Goal: Transaction & Acquisition: Purchase product/service

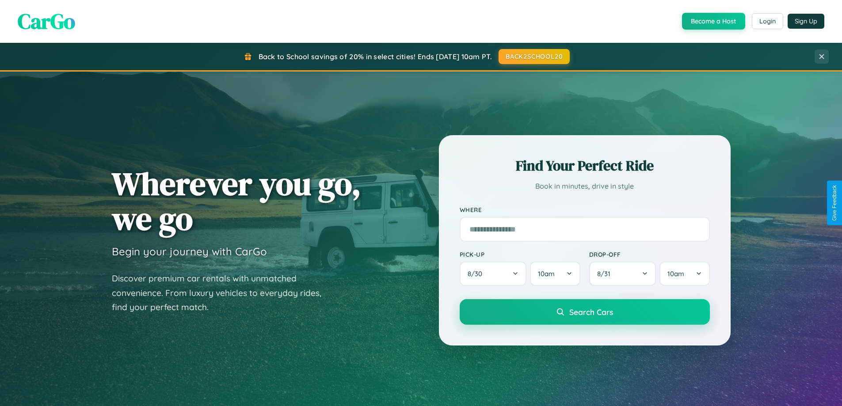
scroll to position [608, 0]
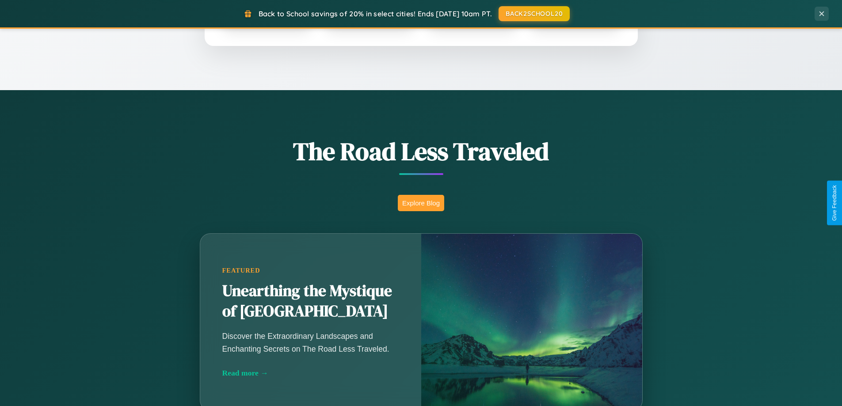
click at [421, 203] on button "Explore Blog" at bounding box center [421, 203] width 46 height 16
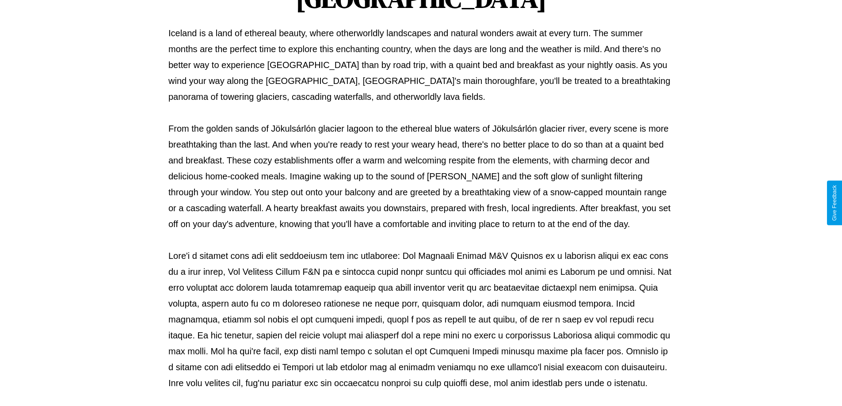
scroll to position [286, 0]
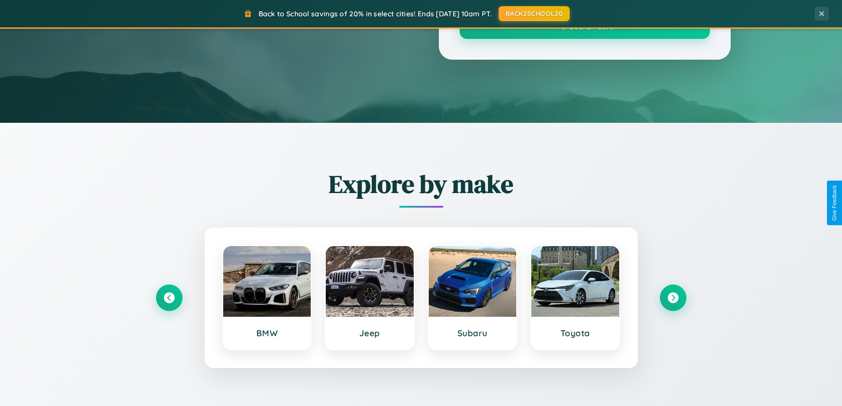
scroll to position [608, 0]
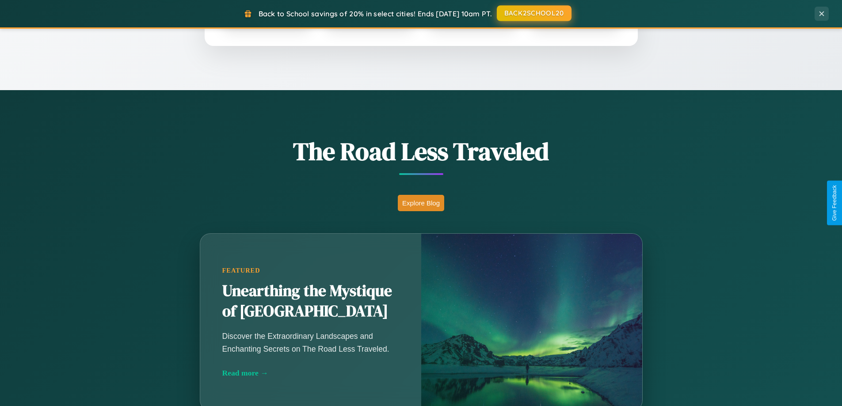
click at [533, 13] on button "BACK2SCHOOL20" at bounding box center [534, 13] width 75 height 16
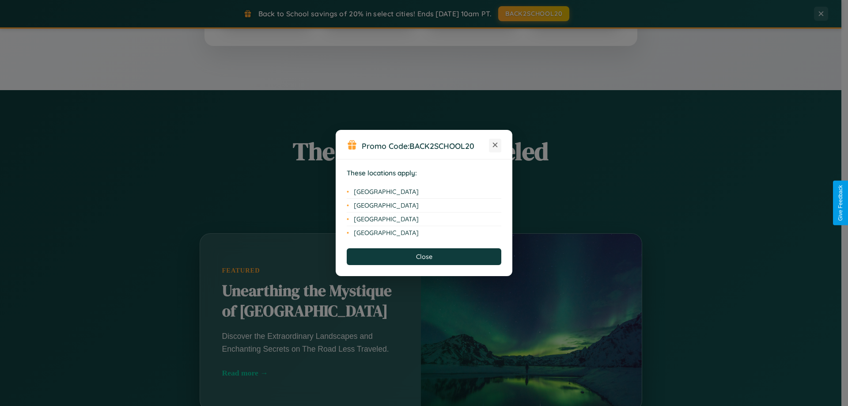
click at [495, 145] on icon at bounding box center [495, 145] width 5 height 5
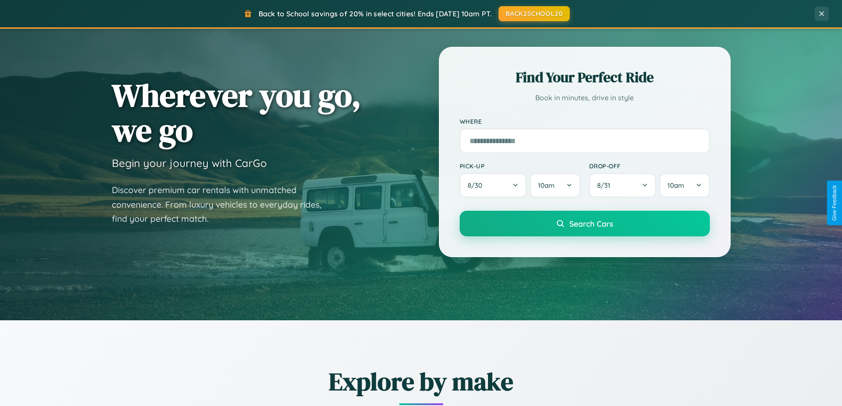
scroll to position [26, 0]
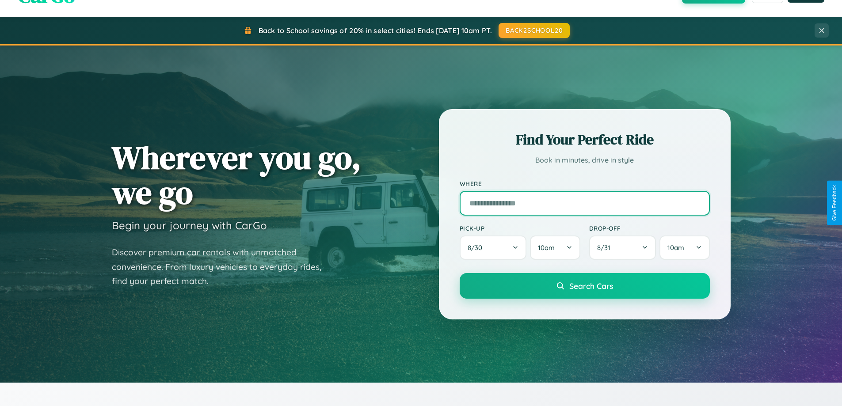
click at [584, 203] on input "text" at bounding box center [584, 203] width 250 height 25
type input "*******"
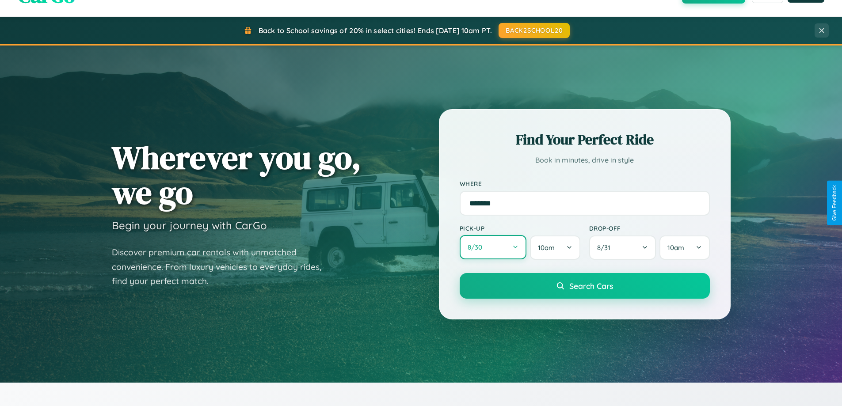
click at [493, 247] on button "8 / 30" at bounding box center [492, 247] width 67 height 24
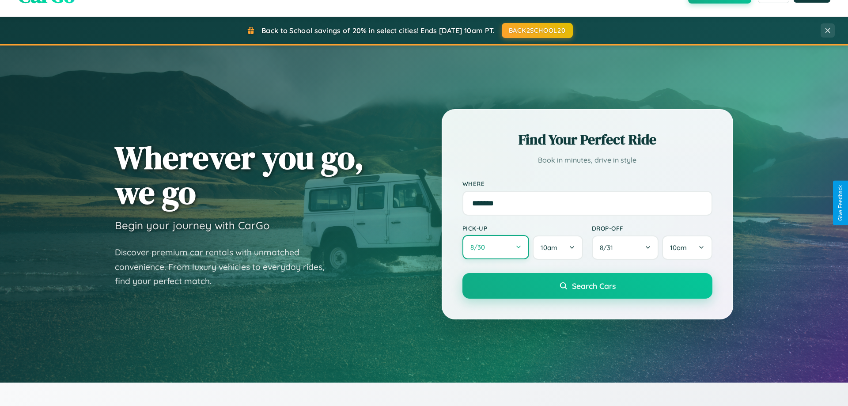
select select "*"
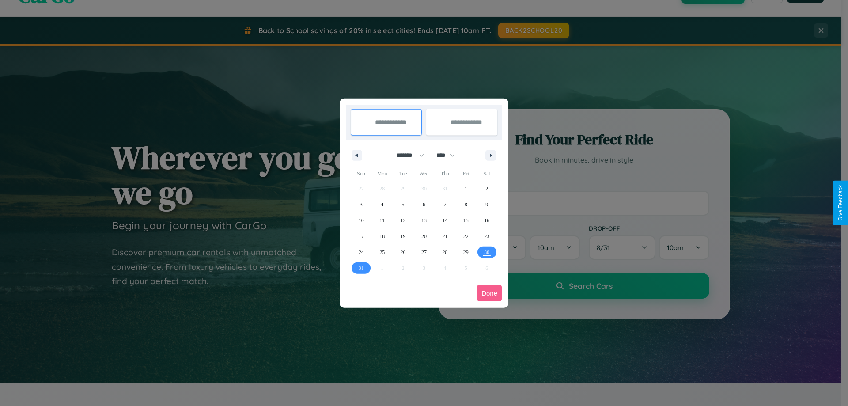
drag, startPoint x: 406, startPoint y: 155, endPoint x: 424, endPoint y: 177, distance: 28.3
click at [406, 155] on select "******* ******** ***** ***** *** **** **** ****** ********* ******* ******** **…" at bounding box center [409, 155] width 38 height 15
click at [450, 155] on select "**** **** **** **** **** **** **** **** **** **** **** **** **** **** **** ****…" at bounding box center [445, 155] width 27 height 15
select select "****"
click at [487, 188] on span "1" at bounding box center [487, 189] width 3 height 16
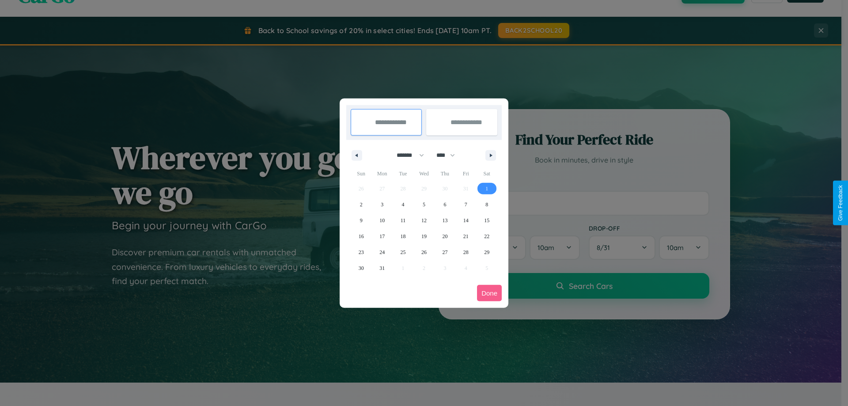
type input "**********"
click at [382, 220] on span "10" at bounding box center [381, 220] width 5 height 16
type input "**********"
click at [489, 293] on button "Done" at bounding box center [489, 293] width 25 height 16
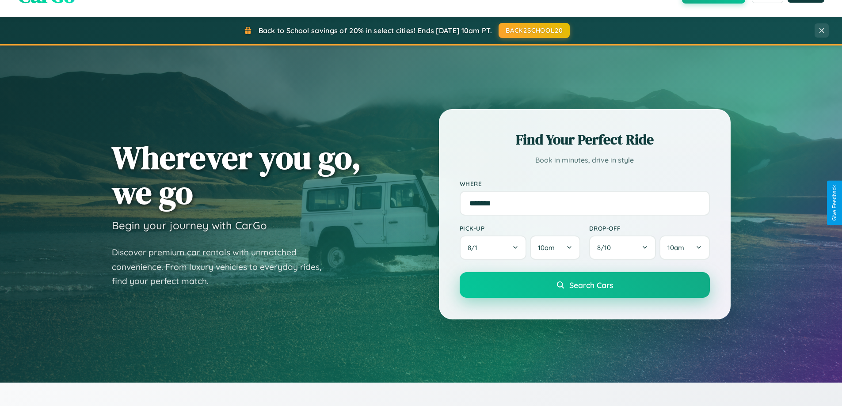
click at [584, 285] on span "Search Cars" at bounding box center [591, 285] width 44 height 10
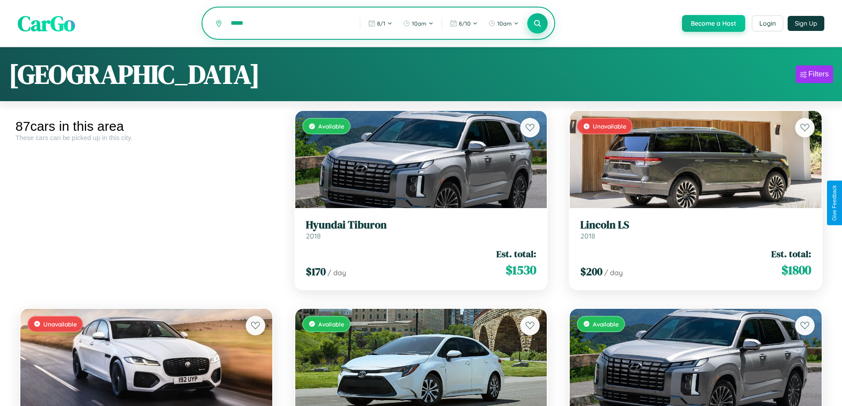
type input "*****"
click at [537, 24] on icon at bounding box center [537, 23] width 8 height 8
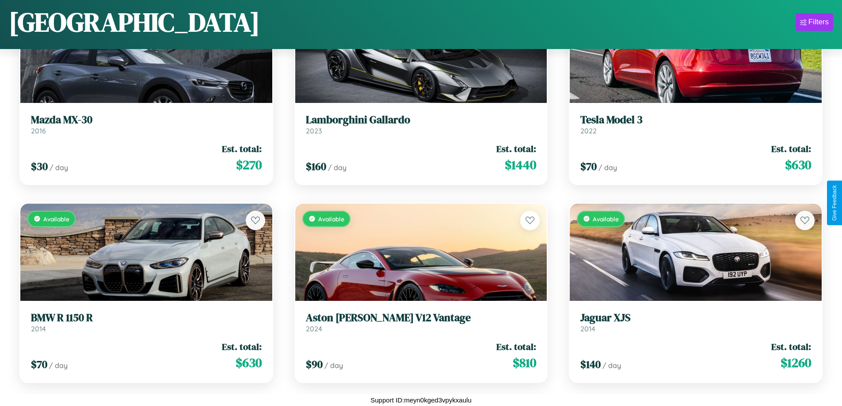
scroll to position [2300, 0]
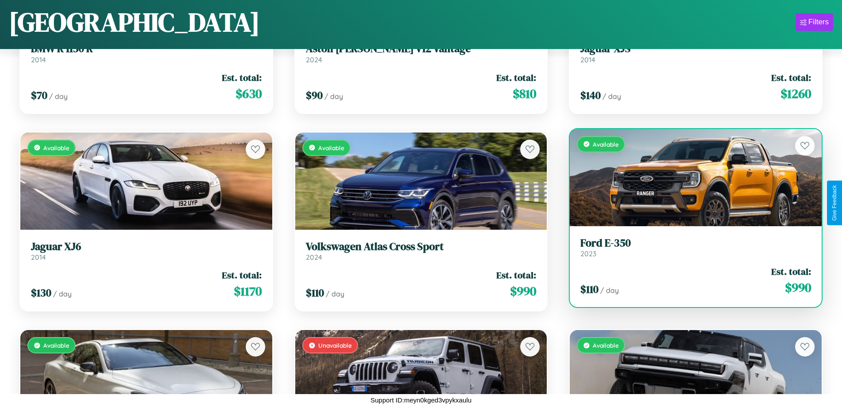
click at [690, 281] on div "$ 110 / day Est. total: $ 990" at bounding box center [695, 280] width 231 height 31
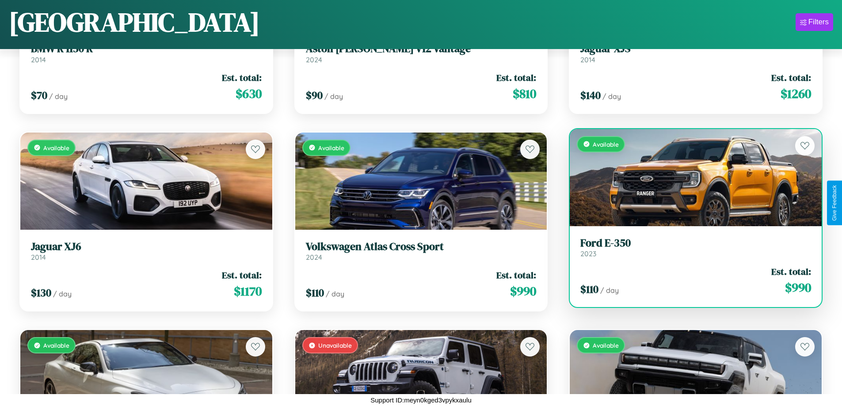
click at [690, 281] on div "$ 110 / day Est. total: $ 990" at bounding box center [695, 280] width 231 height 31
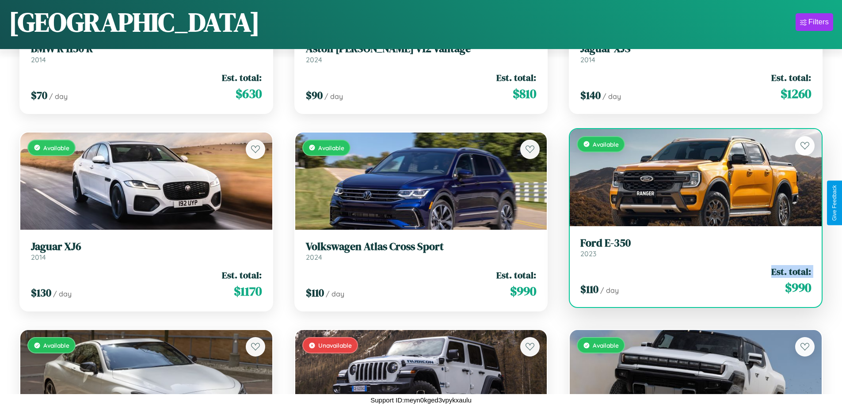
click at [690, 281] on div "$ 110 / day Est. total: $ 990" at bounding box center [695, 280] width 231 height 31
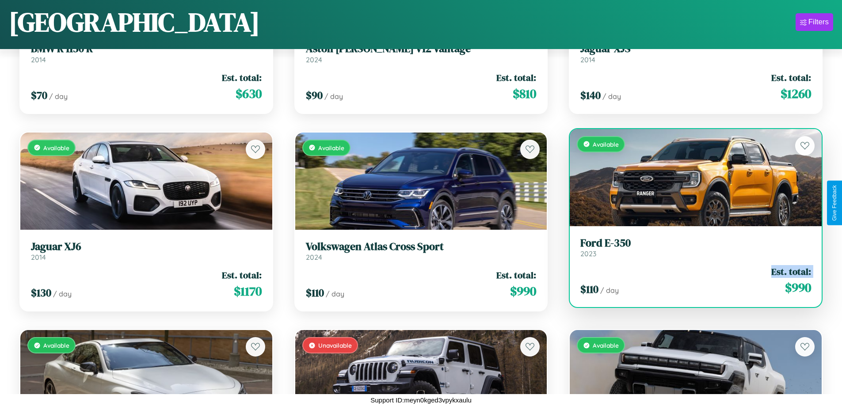
click at [690, 281] on div "$ 110 / day Est. total: $ 990" at bounding box center [695, 280] width 231 height 31
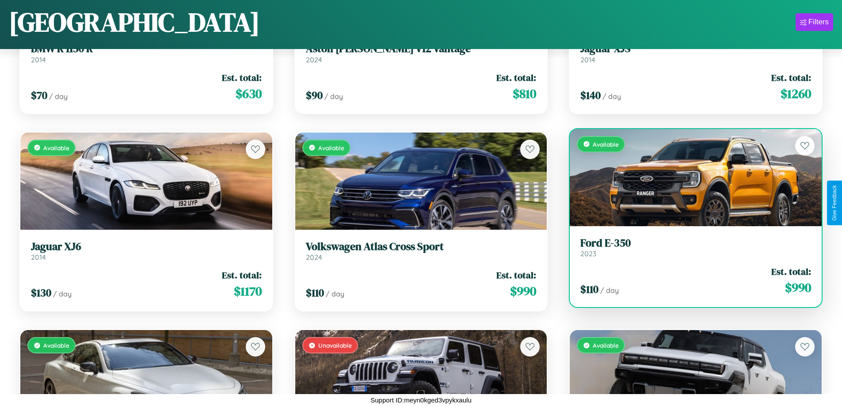
click at [690, 281] on div "$ 110 / day Est. total: $ 990" at bounding box center [695, 280] width 231 height 31
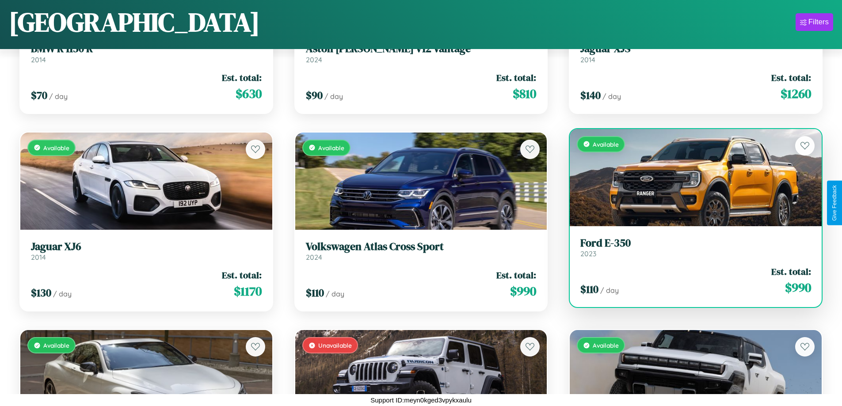
click at [690, 247] on h3 "Ford E-350" at bounding box center [695, 243] width 231 height 13
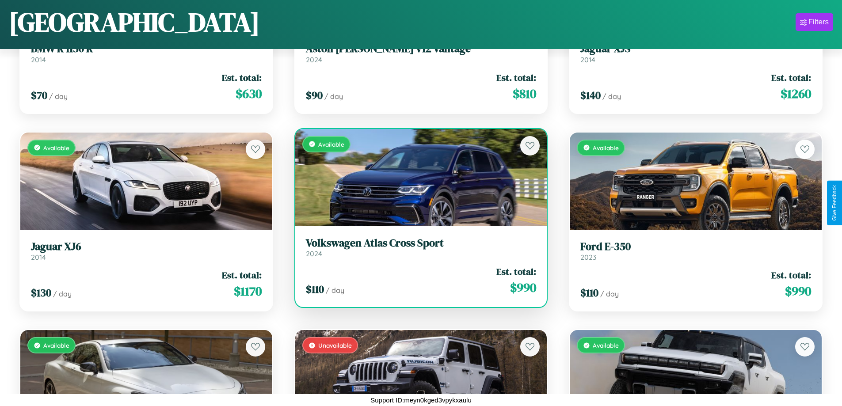
scroll to position [1113, 0]
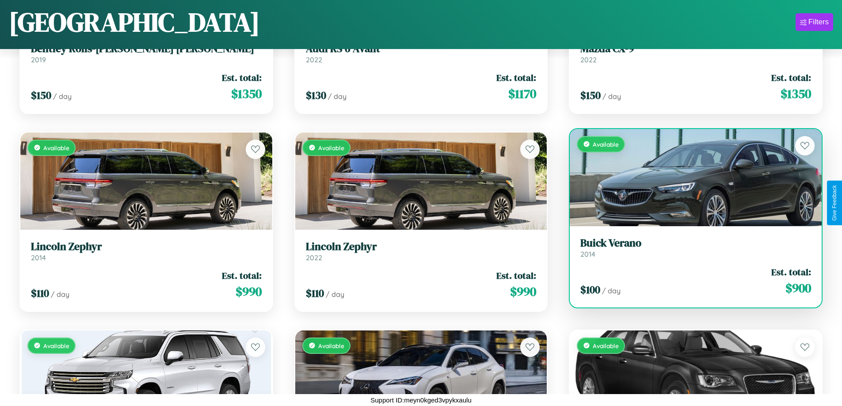
click at [690, 178] on div "Available" at bounding box center [695, 177] width 252 height 97
click at [690, 177] on div "Available" at bounding box center [695, 177] width 252 height 97
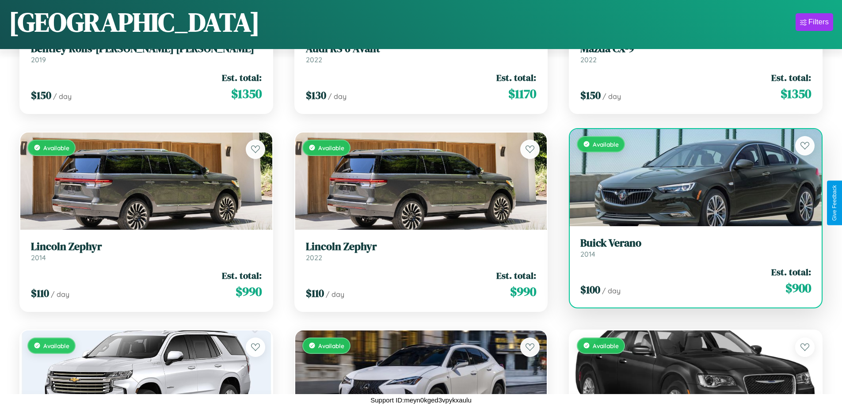
click at [690, 177] on div "Available" at bounding box center [695, 177] width 252 height 97
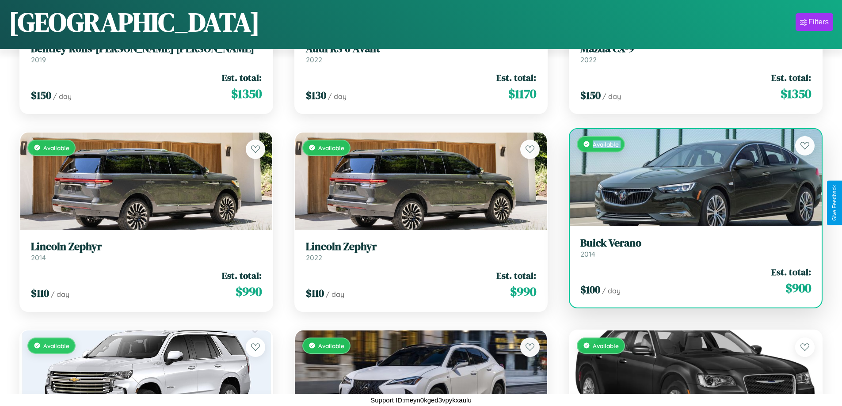
click at [690, 177] on div "Available" at bounding box center [695, 177] width 252 height 97
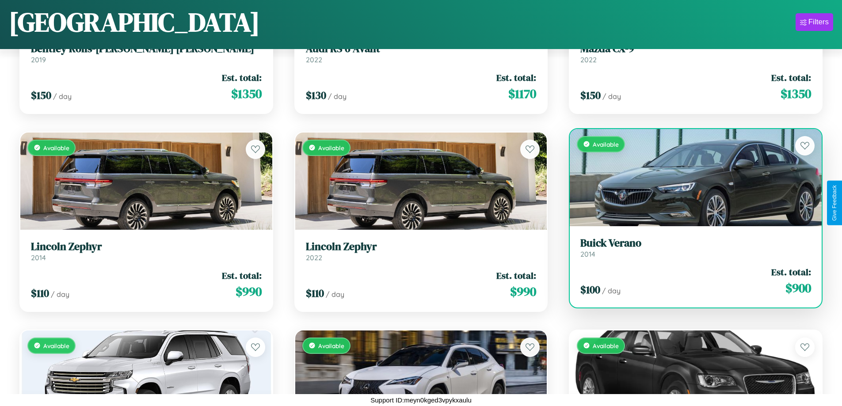
click at [690, 177] on div "Available" at bounding box center [695, 177] width 252 height 97
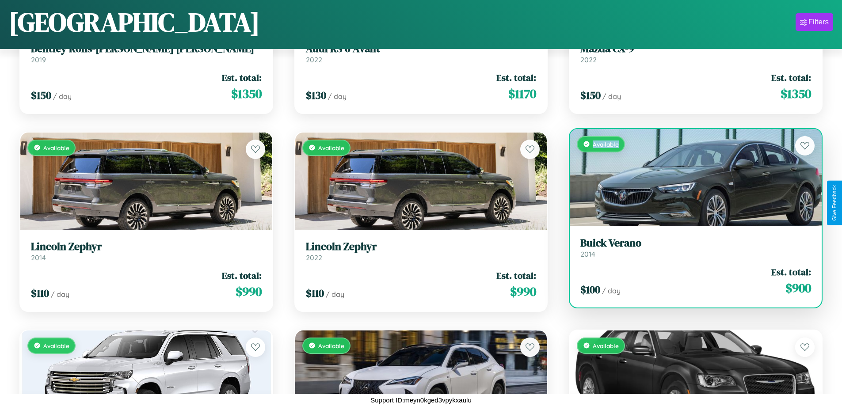
click at [690, 177] on div "Available" at bounding box center [695, 177] width 252 height 97
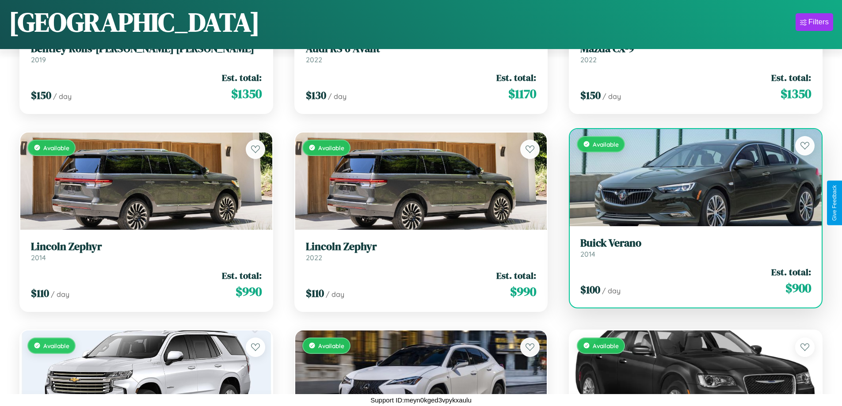
click at [690, 247] on h3 "Buick Verano" at bounding box center [695, 243] width 231 height 13
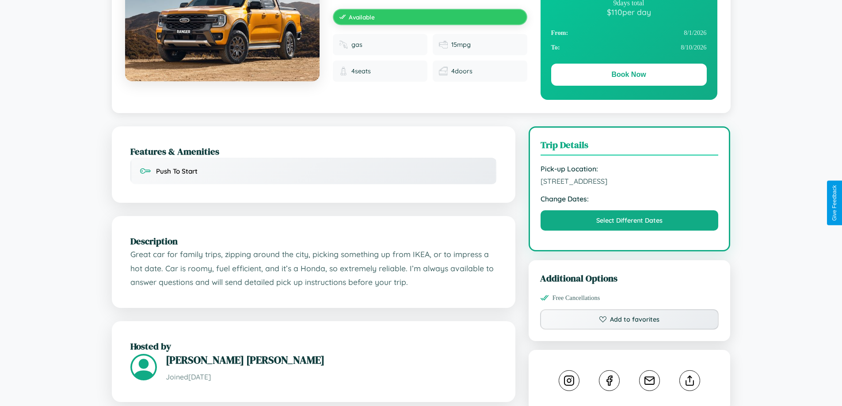
scroll to position [492, 0]
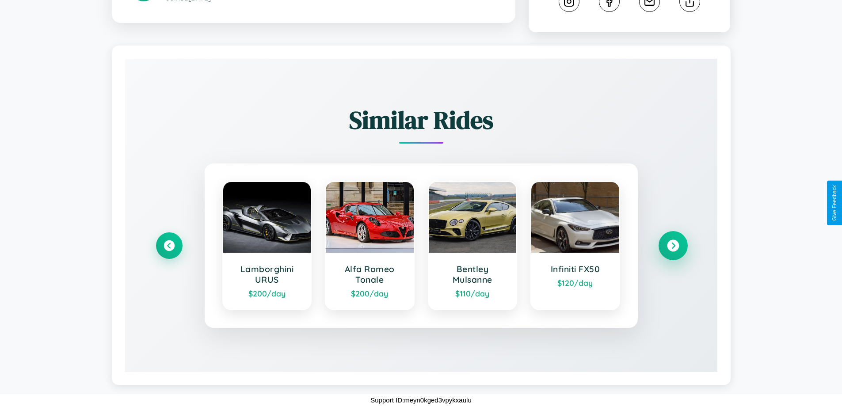
click at [672, 246] on icon at bounding box center [673, 246] width 12 height 12
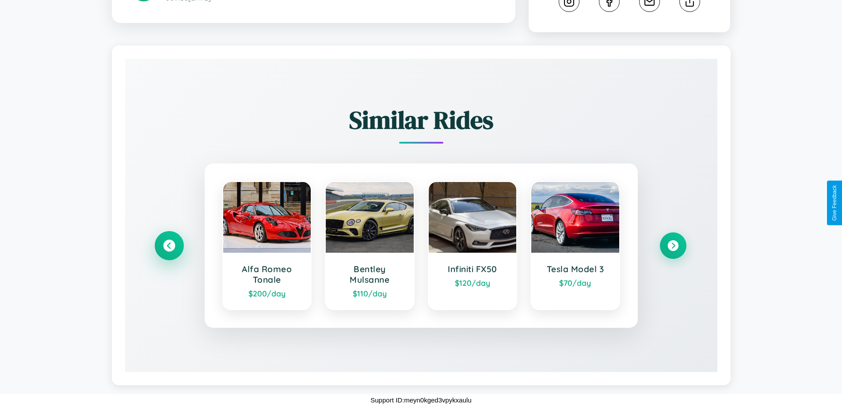
click at [169, 246] on icon at bounding box center [169, 246] width 12 height 12
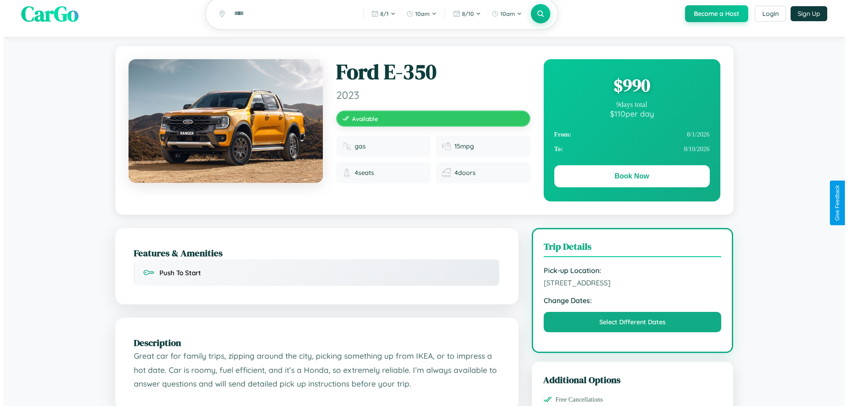
scroll to position [0, 0]
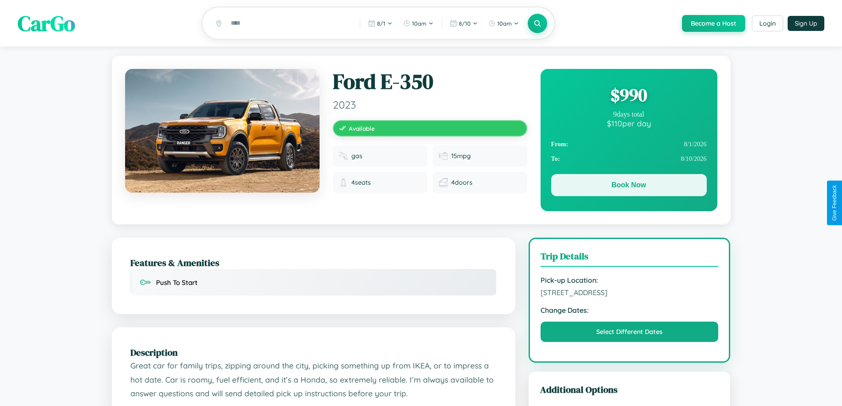
click at [628, 186] on button "Book Now" at bounding box center [629, 185] width 156 height 22
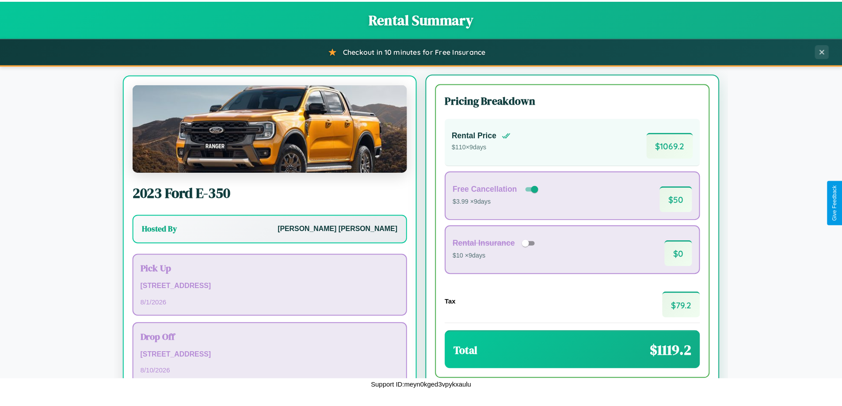
scroll to position [41, 0]
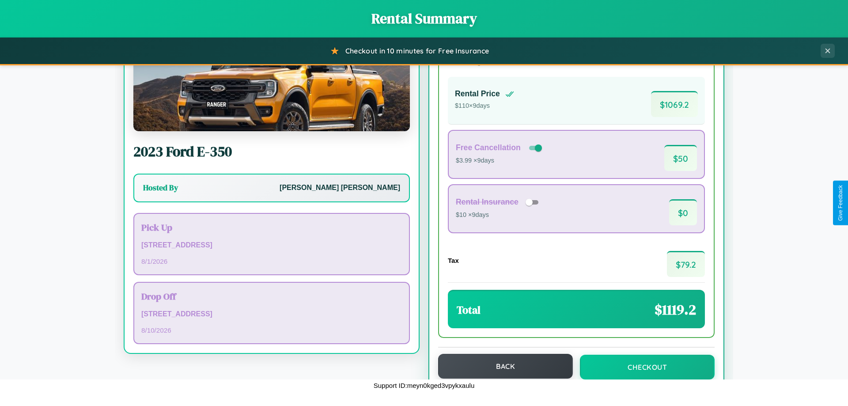
click at [501, 367] on button "Back" at bounding box center [505, 366] width 135 height 25
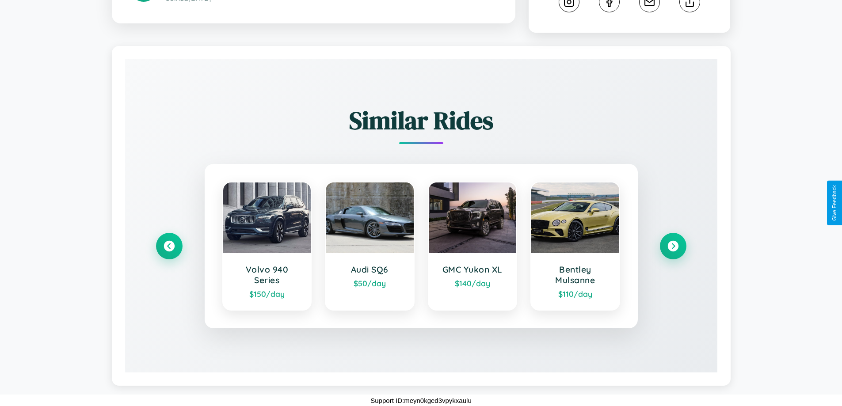
scroll to position [492, 0]
click at [672, 246] on icon at bounding box center [673, 246] width 12 height 12
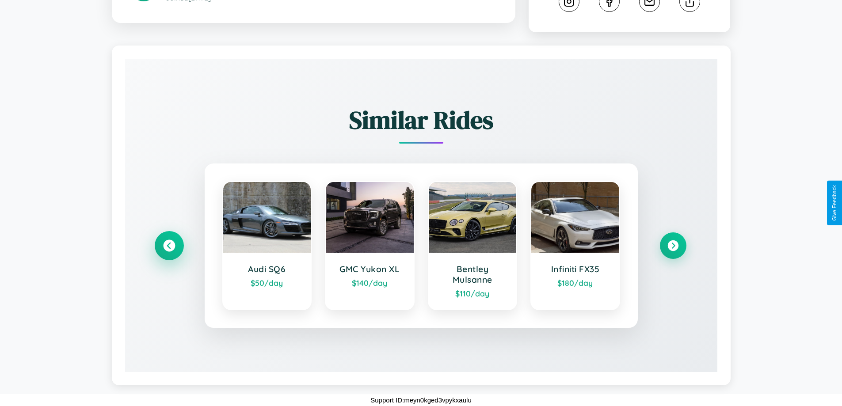
click at [169, 246] on icon at bounding box center [169, 246] width 12 height 12
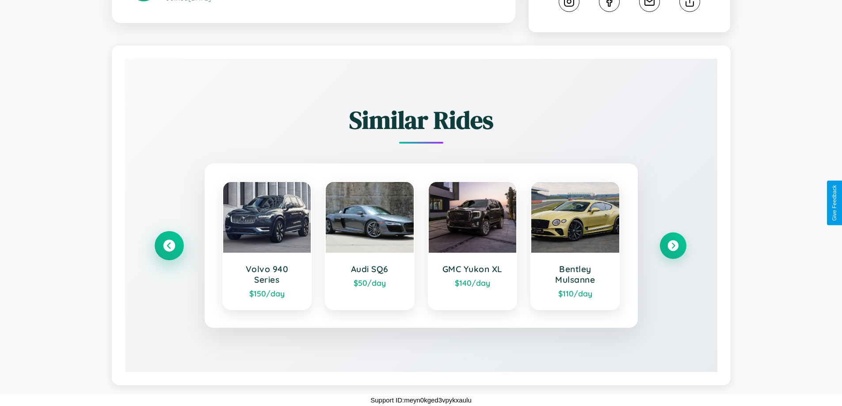
click at [169, 246] on icon at bounding box center [169, 246] width 12 height 12
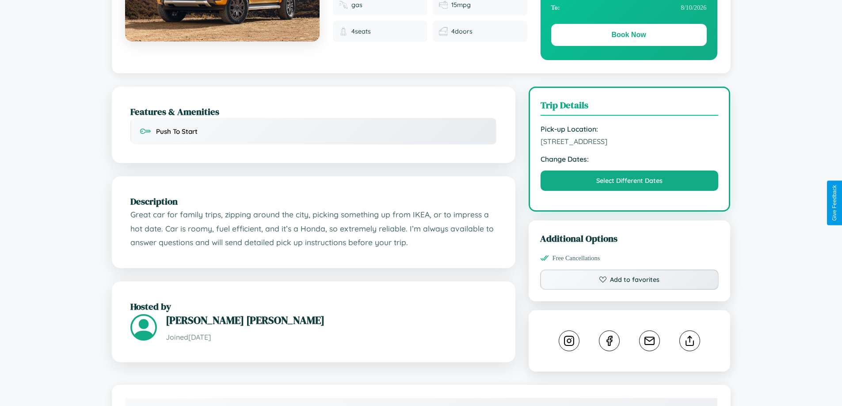
scroll to position [91, 0]
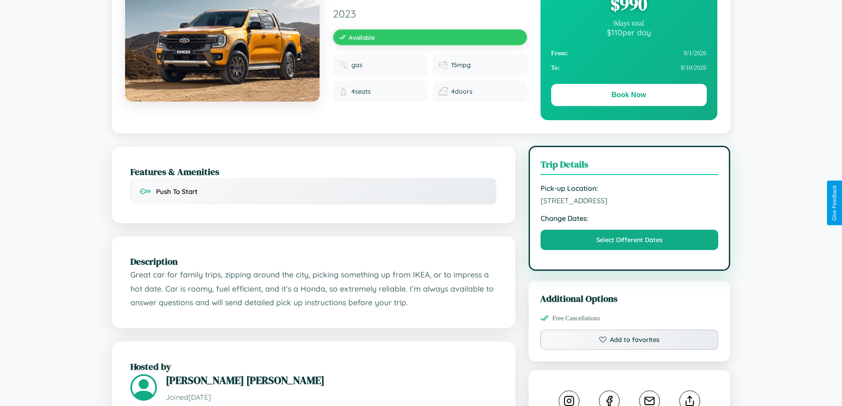
click at [629, 202] on span "8471 Fourth Street Tokyo 59688 Japan" at bounding box center [629, 200] width 178 height 9
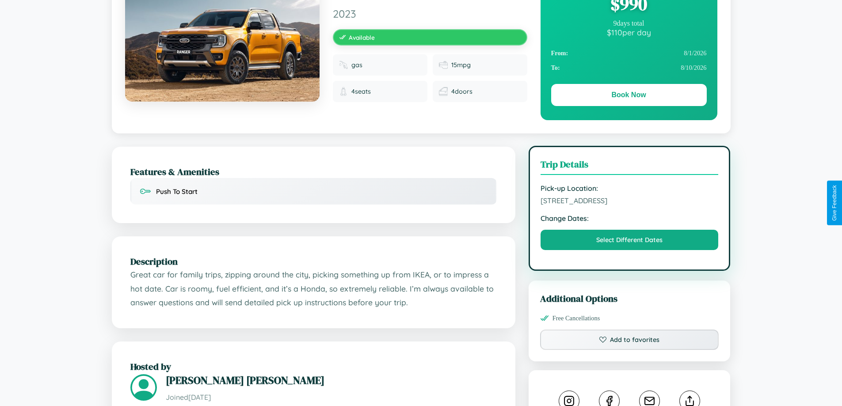
click at [629, 202] on span "8471 Fourth Street Tokyo 59688 Japan" at bounding box center [629, 200] width 178 height 9
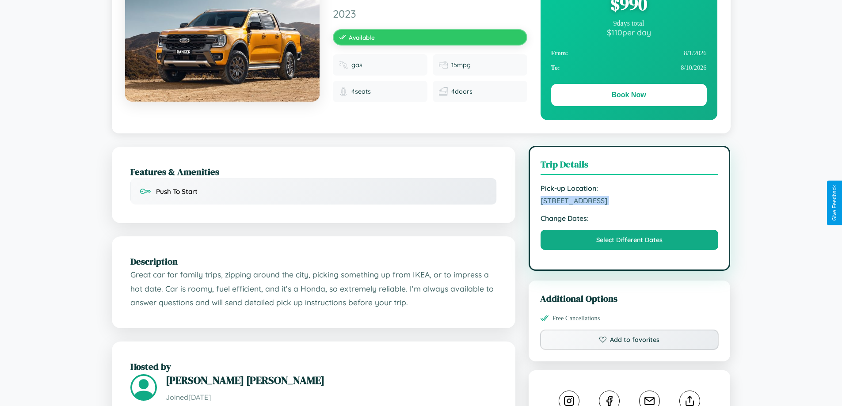
click at [629, 202] on span "8471 Fourth Street Tokyo 59688 Japan" at bounding box center [629, 200] width 178 height 9
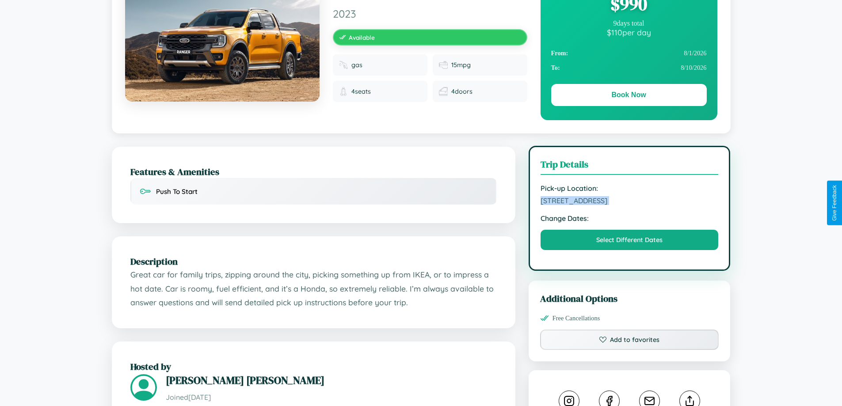
click at [629, 202] on span "8471 Fourth Street Tokyo 59688 Japan" at bounding box center [629, 200] width 178 height 9
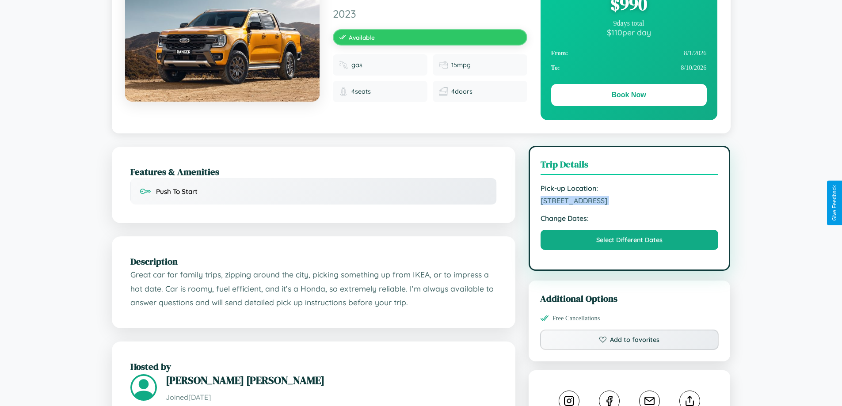
click at [629, 202] on span "8471 Fourth Street Tokyo 59688 Japan" at bounding box center [629, 200] width 178 height 9
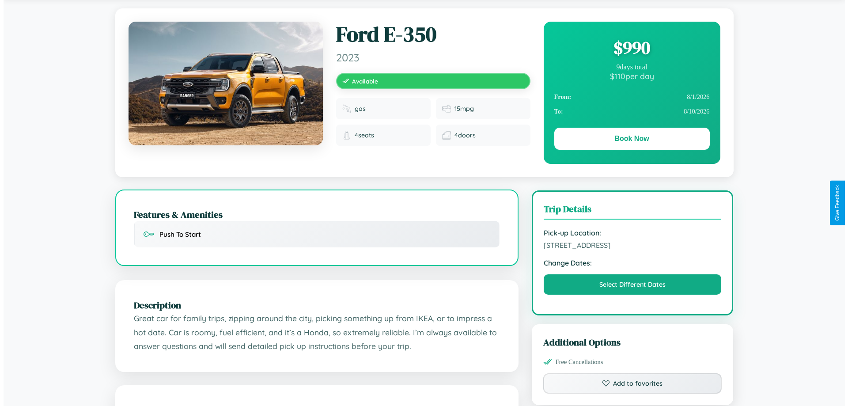
scroll to position [0, 0]
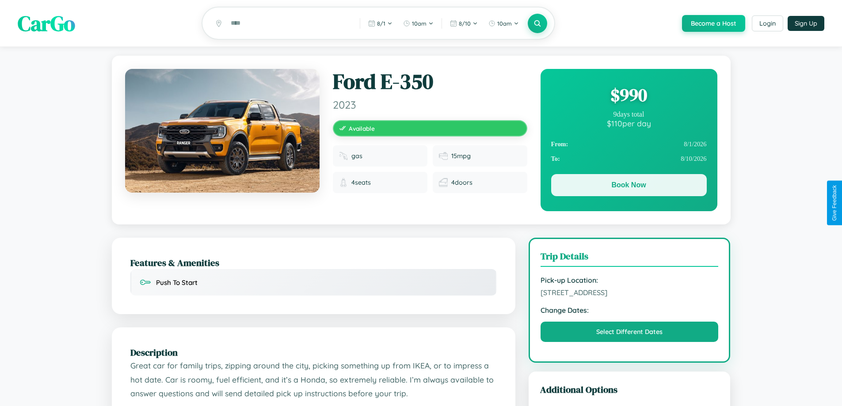
click at [628, 186] on button "Book Now" at bounding box center [629, 185] width 156 height 22
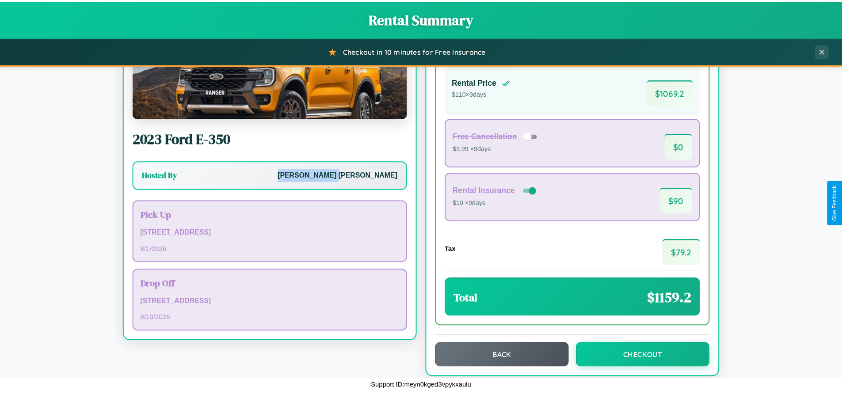
scroll to position [61, 0]
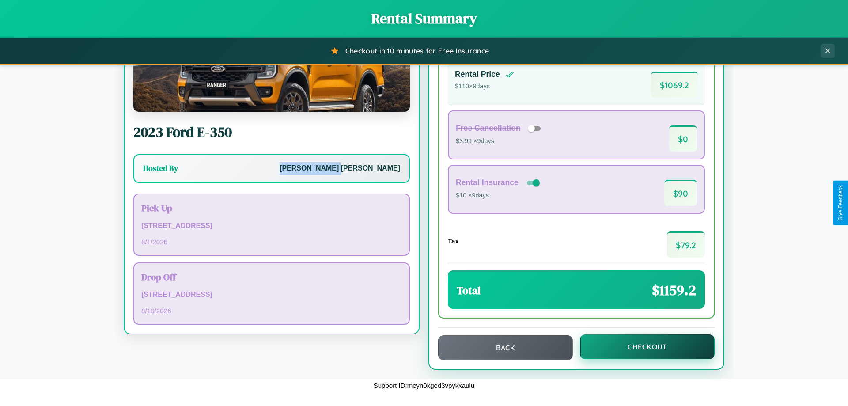
click at [641, 347] on button "Checkout" at bounding box center [647, 346] width 135 height 25
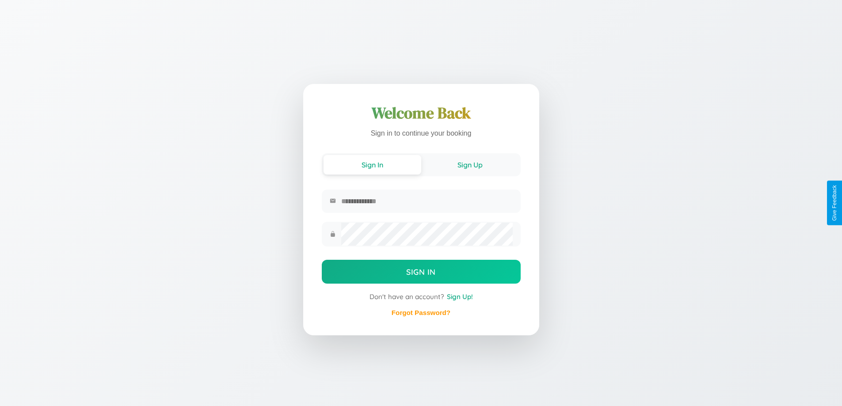
click at [470, 164] on button "Sign Up" at bounding box center [470, 164] width 98 height 19
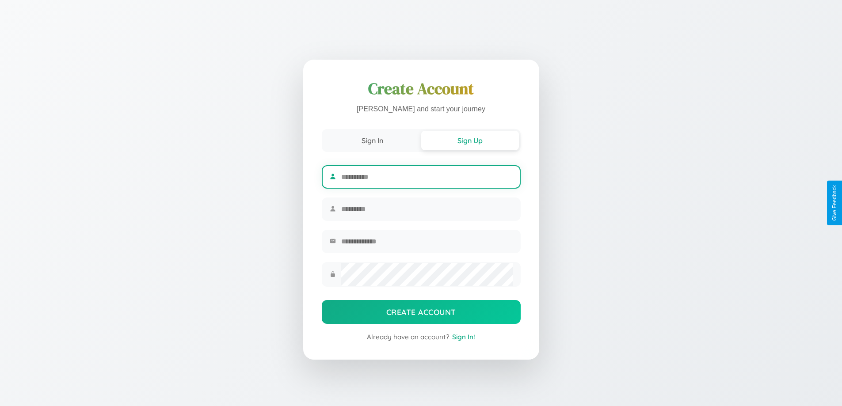
click at [426, 175] on input "text" at bounding box center [426, 177] width 171 height 22
type input "******"
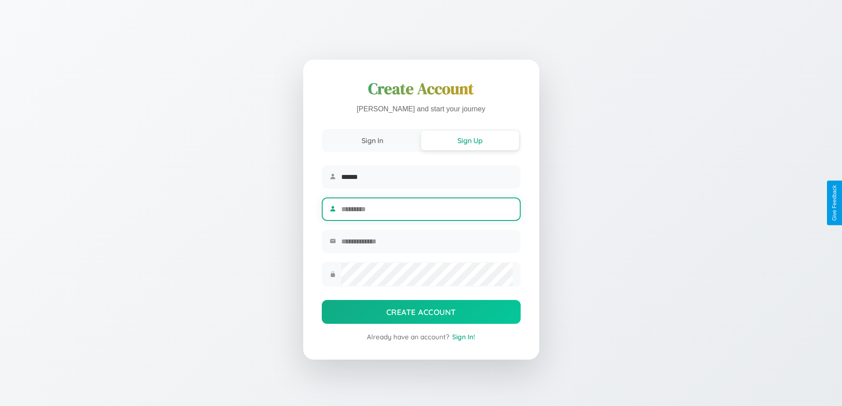
click at [426, 209] on input "text" at bounding box center [426, 209] width 171 height 22
type input "********"
click at [426, 243] on input "email" at bounding box center [426, 242] width 171 height 22
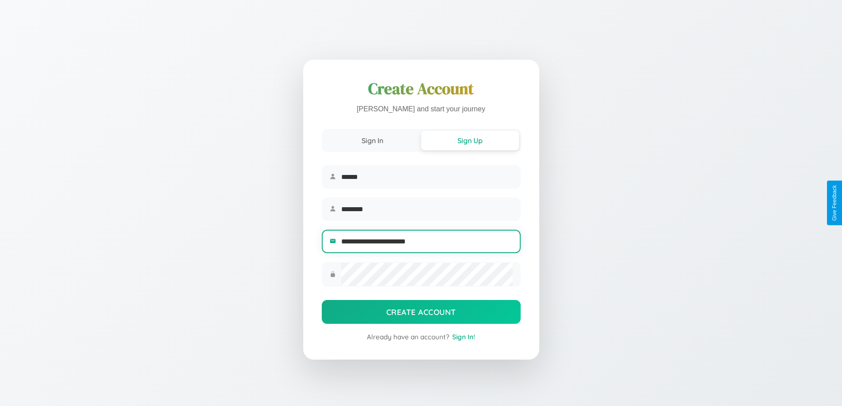
type input "**********"
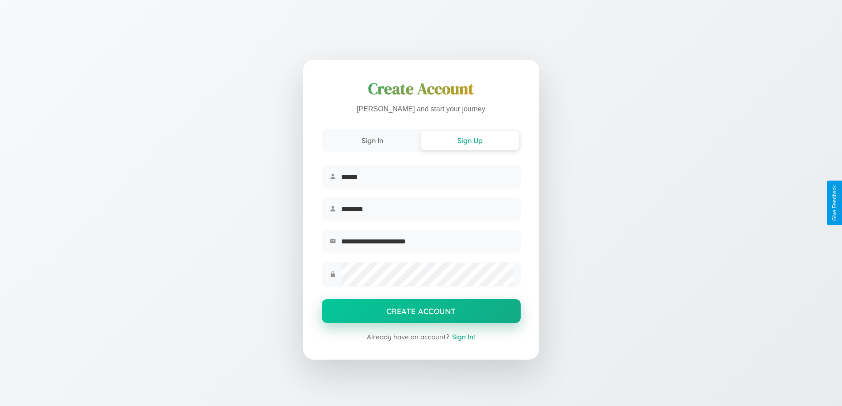
click at [421, 314] on button "Create Account" at bounding box center [421, 311] width 199 height 24
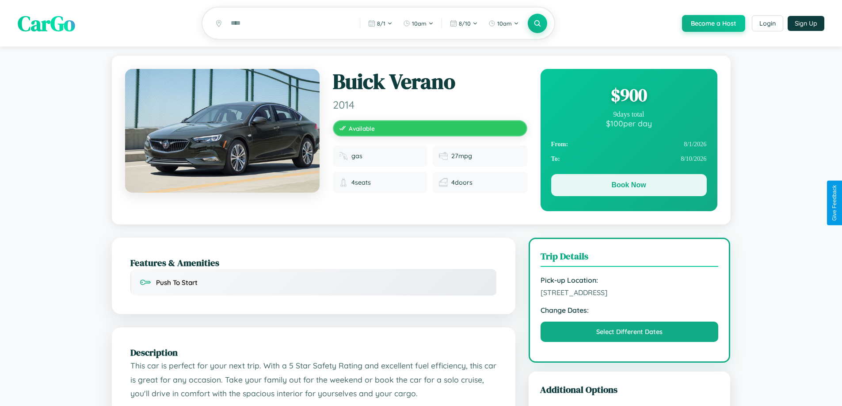
click at [628, 186] on button "Book Now" at bounding box center [629, 185] width 156 height 22
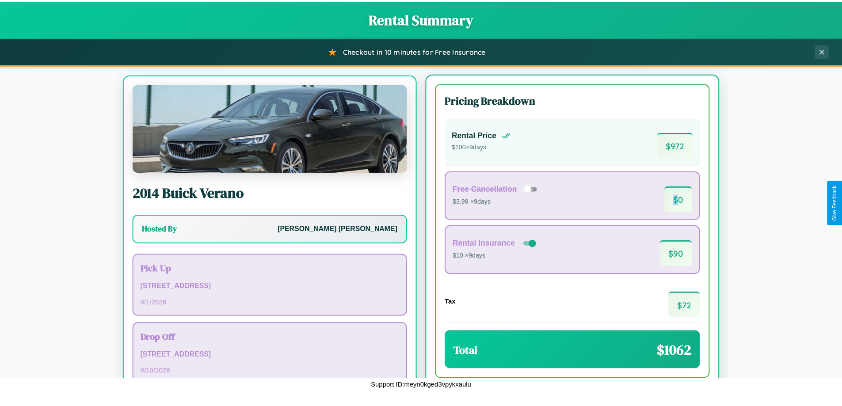
scroll to position [41, 0]
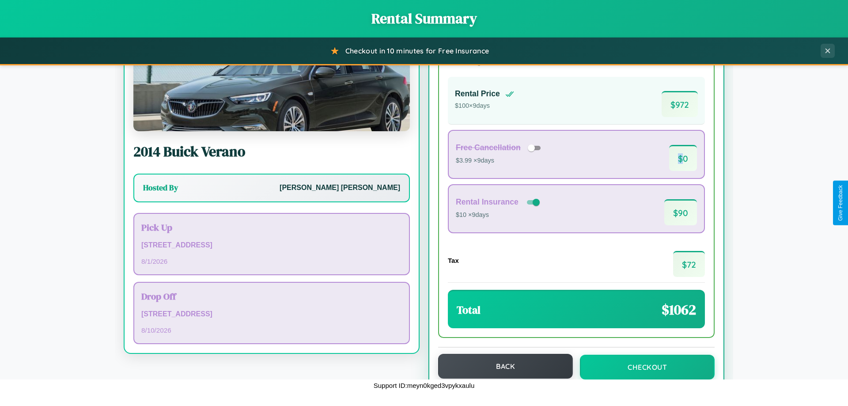
click at [501, 366] on button "Back" at bounding box center [505, 366] width 135 height 25
